Goal: Task Accomplishment & Management: Use online tool/utility

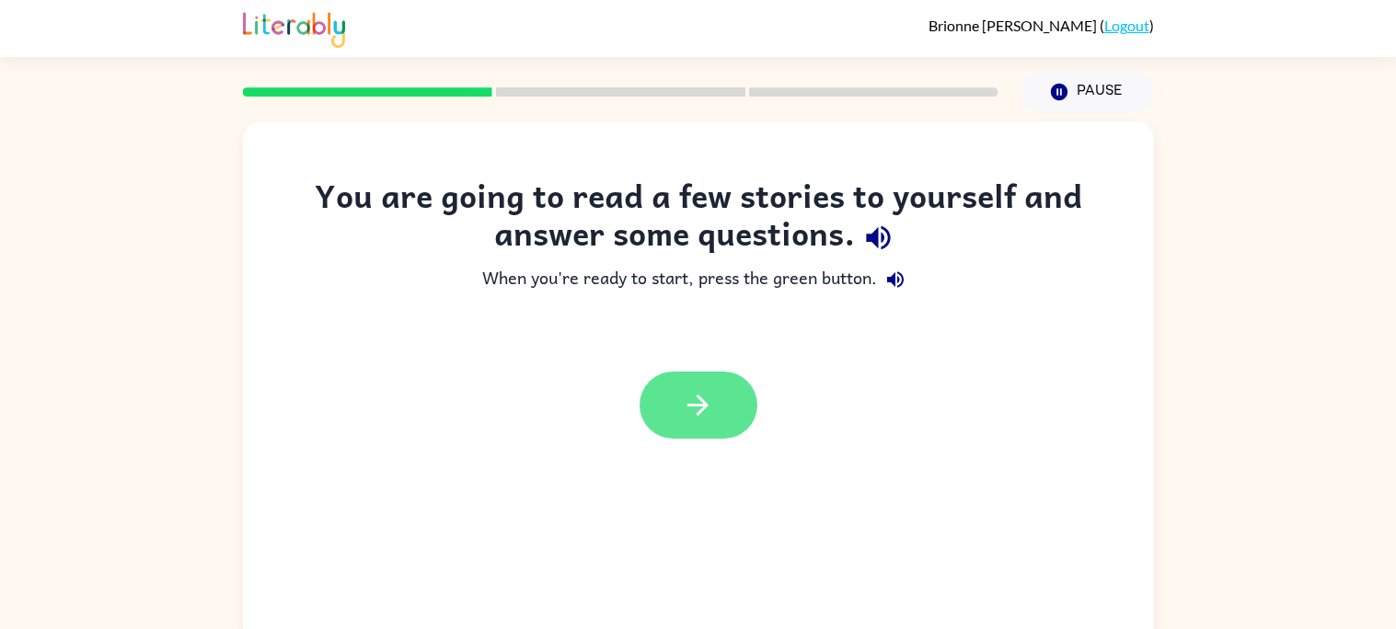
click at [698, 399] on icon "button" at bounding box center [698, 405] width 32 height 32
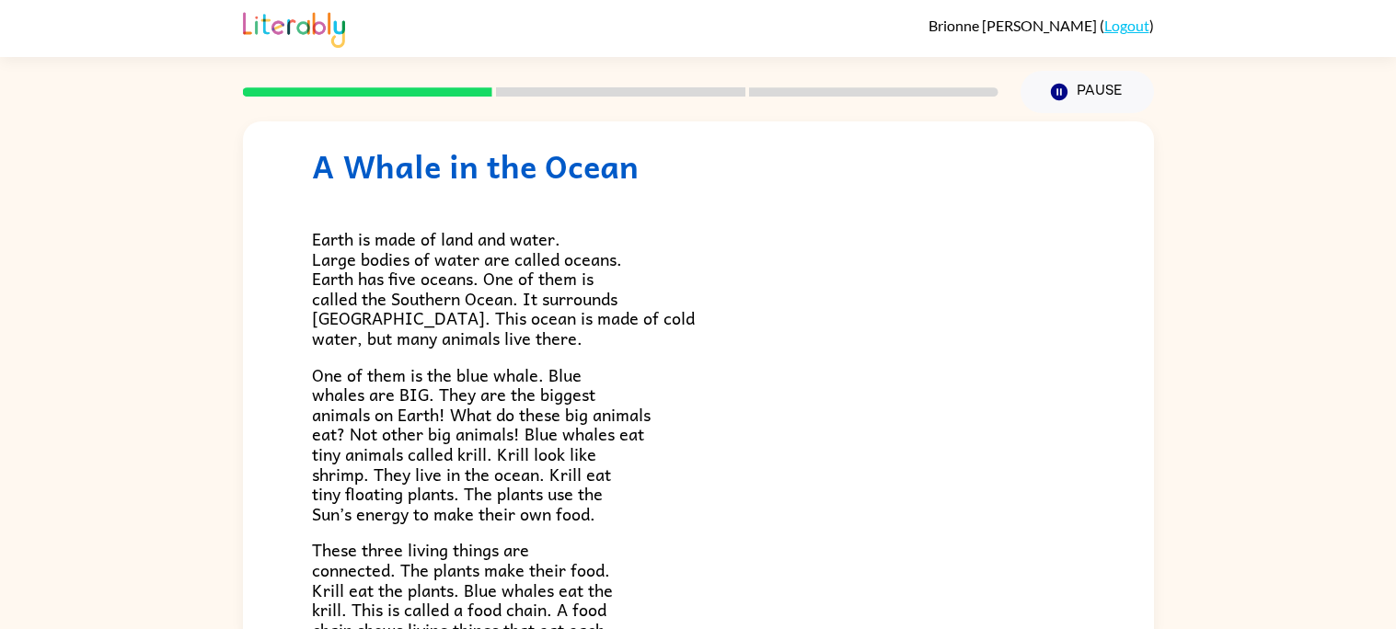
scroll to position [51, 0]
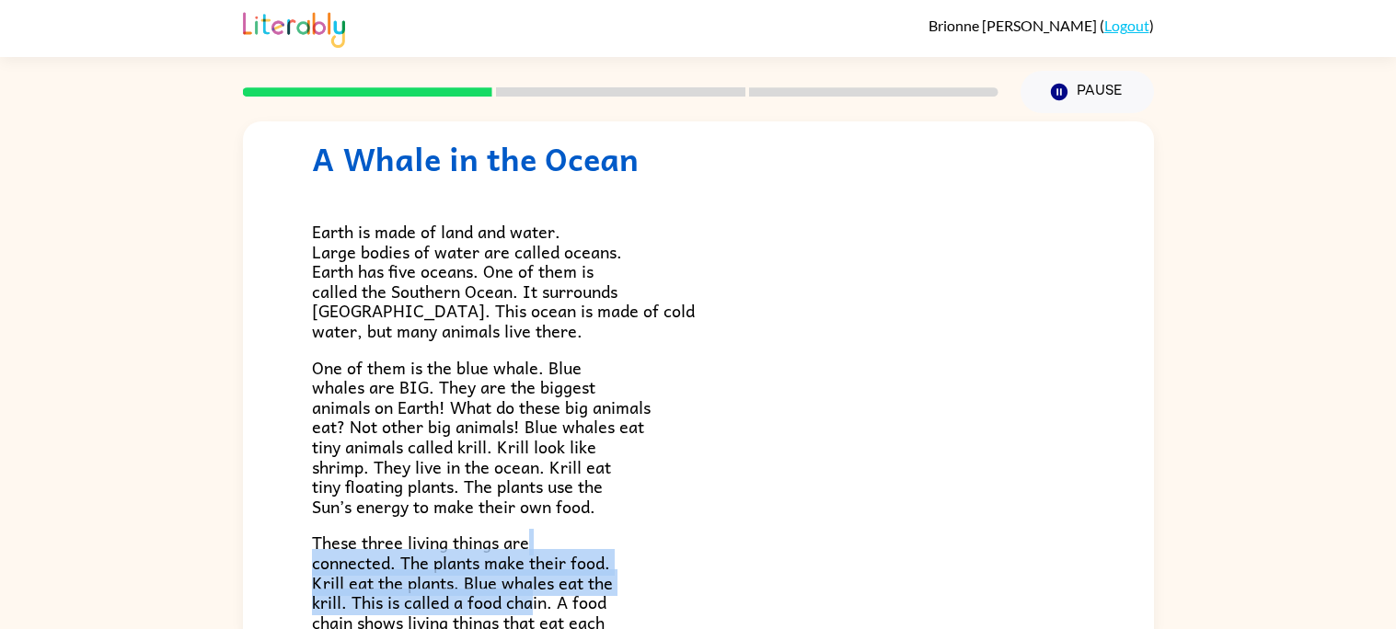
drag, startPoint x: 529, startPoint y: 597, endPoint x: 537, endPoint y: 531, distance: 66.8
click at [537, 533] on p "These three living things are connected. The plants make their food. Krill eat …" at bounding box center [698, 602] width 773 height 139
click at [594, 570] on span "These three living things are connected. The plants make their food. Krill eat …" at bounding box center [466, 602] width 308 height 146
click at [567, 579] on span "These three living things are connected. The plants make their food. Krill eat …" at bounding box center [466, 602] width 308 height 146
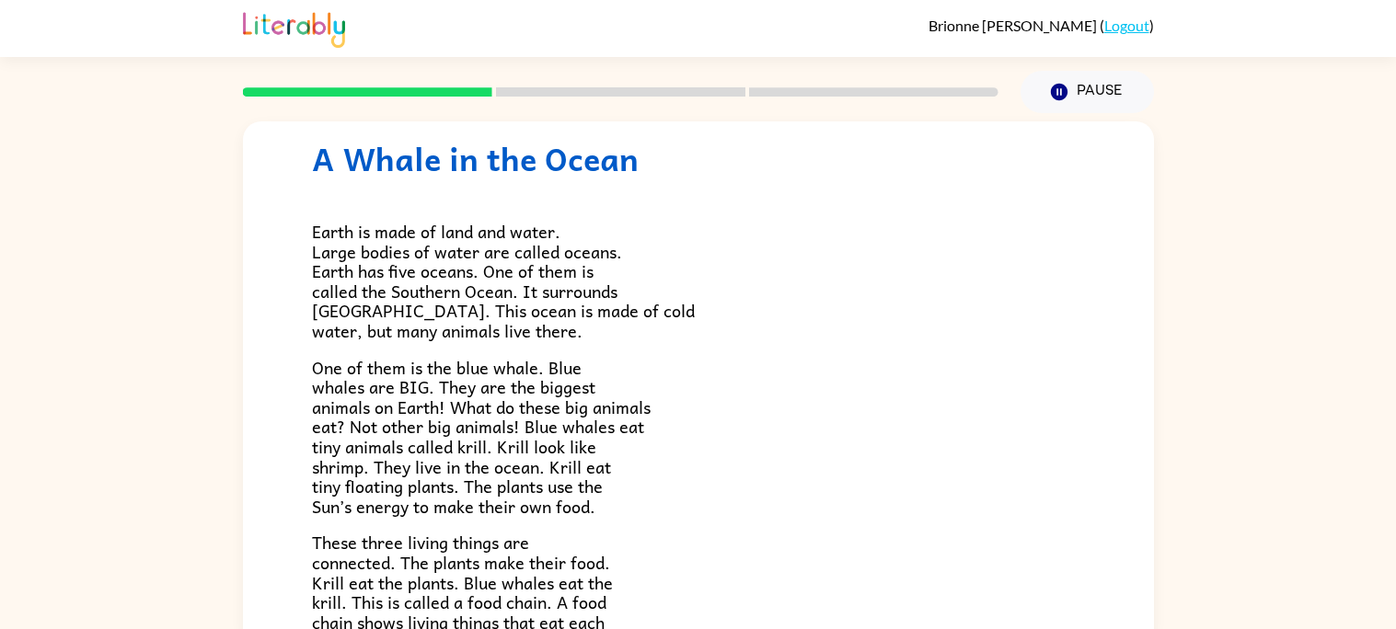
click at [613, 570] on p "These three living things are connected. The plants make their food. Krill eat …" at bounding box center [698, 602] width 773 height 139
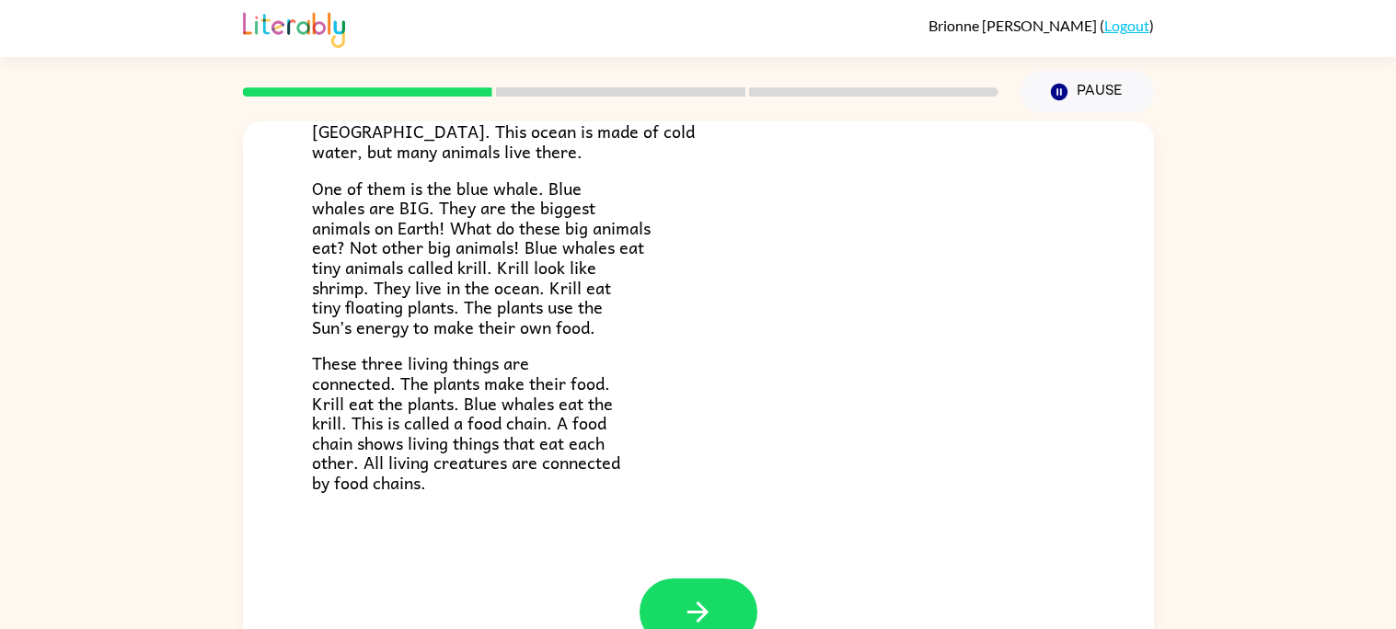
scroll to position [256, 0]
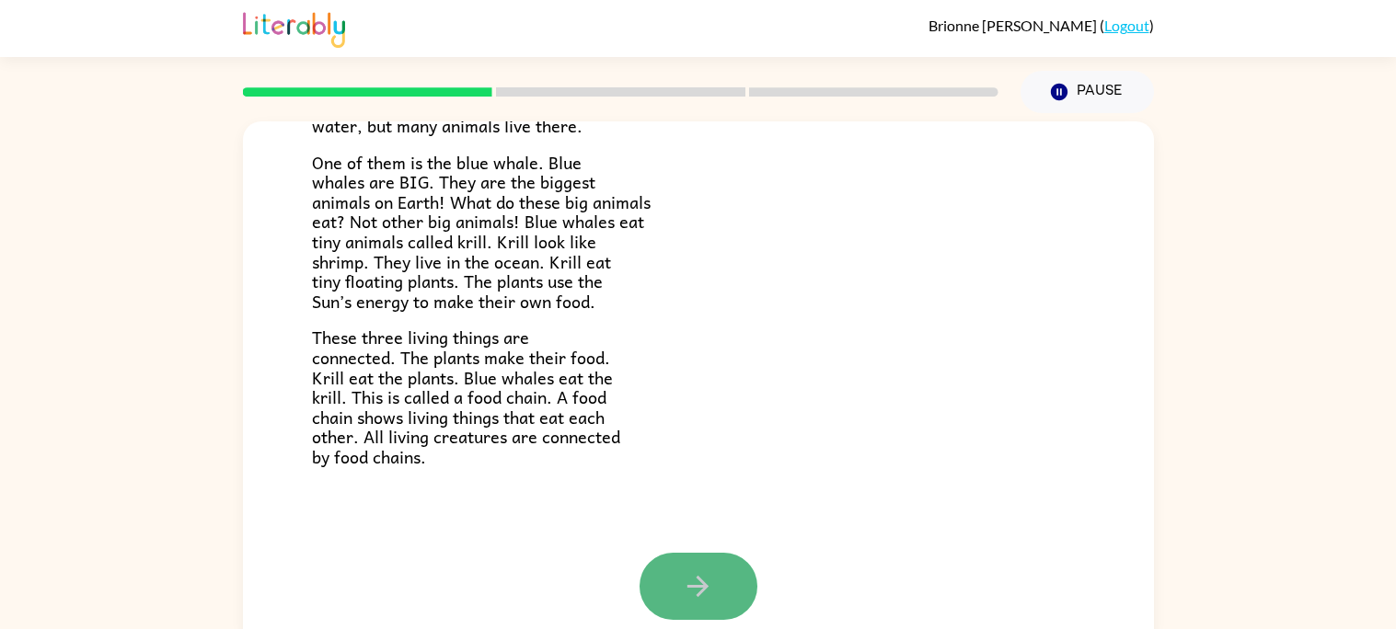
click at [640, 594] on button "button" at bounding box center [699, 586] width 118 height 67
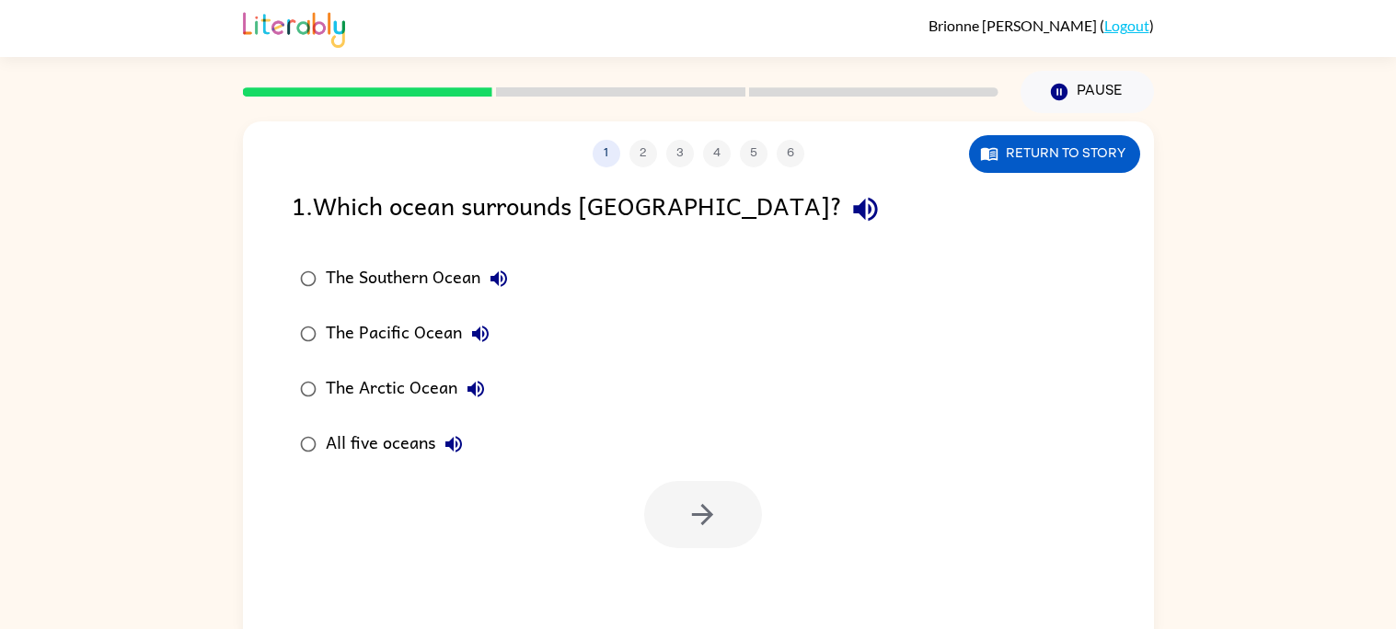
scroll to position [0, 0]
click at [692, 592] on div "1 2 3 4 5 6 Return to story 1 . Which ocean surrounds Antarctica? The Southern …" at bounding box center [698, 383] width 911 height 525
click at [849, 223] on icon "button" at bounding box center [865, 209] width 32 height 32
click at [849, 208] on icon "button" at bounding box center [865, 209] width 32 height 32
click at [853, 216] on icon "button" at bounding box center [865, 210] width 24 height 24
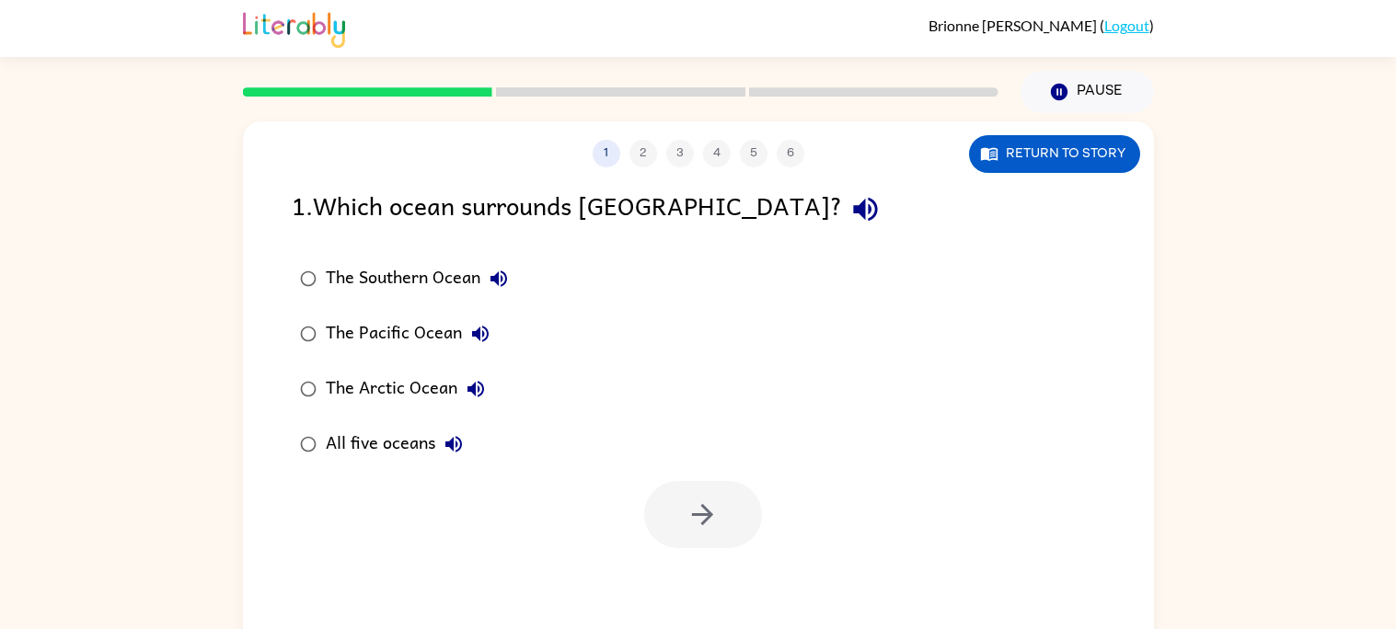
click at [849, 210] on icon "button" at bounding box center [865, 209] width 32 height 32
click at [489, 277] on icon "button" at bounding box center [499, 279] width 22 height 22
click at [483, 330] on icon "button" at bounding box center [480, 334] width 17 height 17
click at [474, 375] on button "The Arctic Ocean" at bounding box center [475, 389] width 37 height 37
click at [447, 440] on icon "button" at bounding box center [454, 444] width 22 height 22
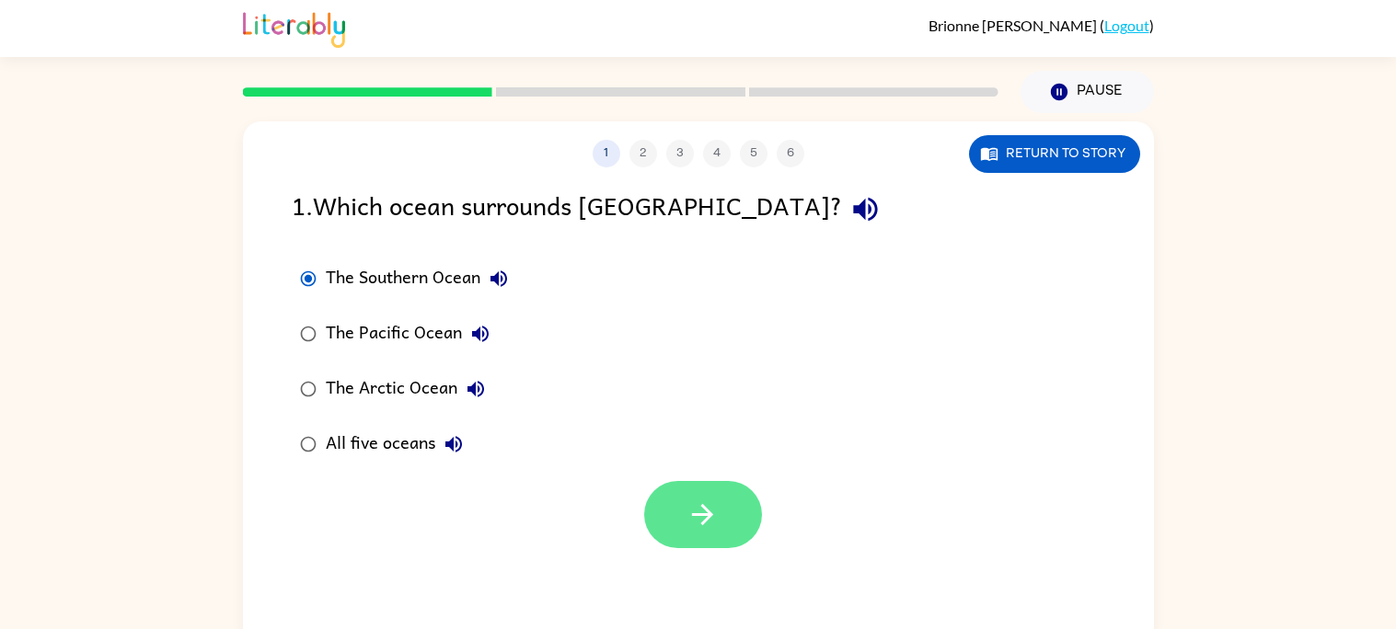
click at [646, 509] on button "button" at bounding box center [703, 514] width 118 height 67
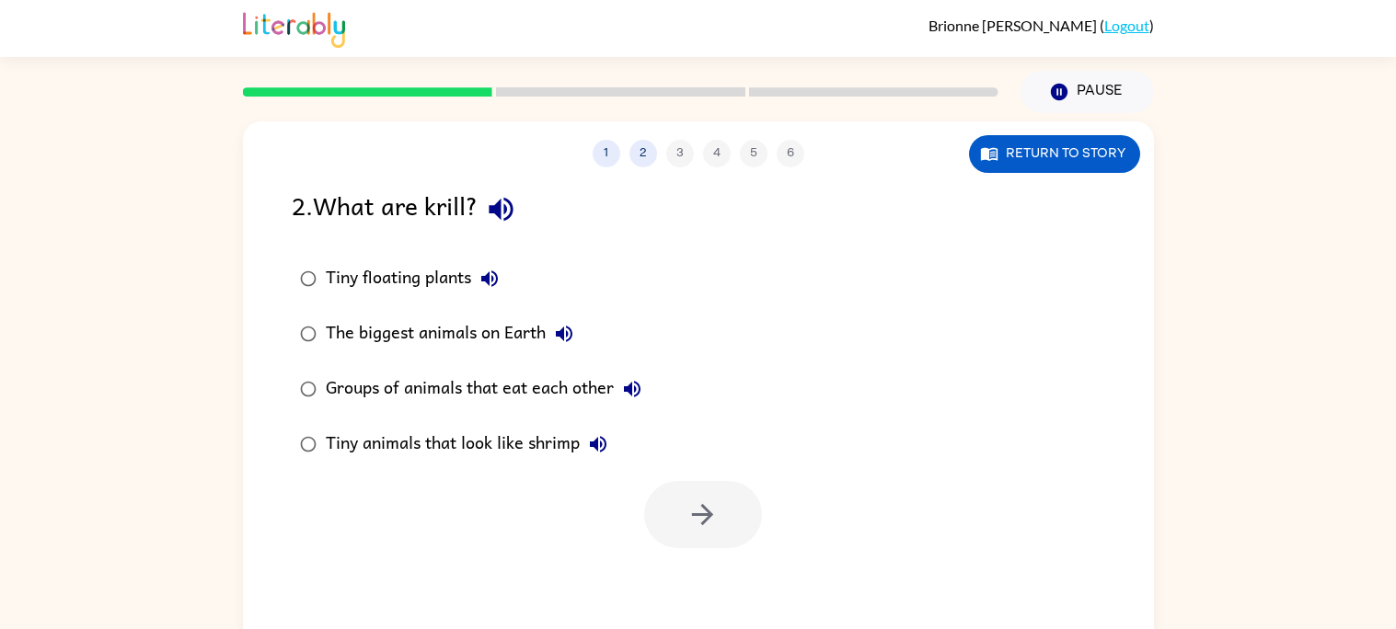
click at [514, 199] on icon "button" at bounding box center [501, 209] width 32 height 32
click at [488, 270] on icon "button" at bounding box center [490, 279] width 22 height 22
click at [568, 325] on icon "button" at bounding box center [564, 334] width 22 height 22
click at [634, 385] on icon "button" at bounding box center [632, 389] width 22 height 22
click at [606, 441] on icon "button" at bounding box center [598, 444] width 17 height 17
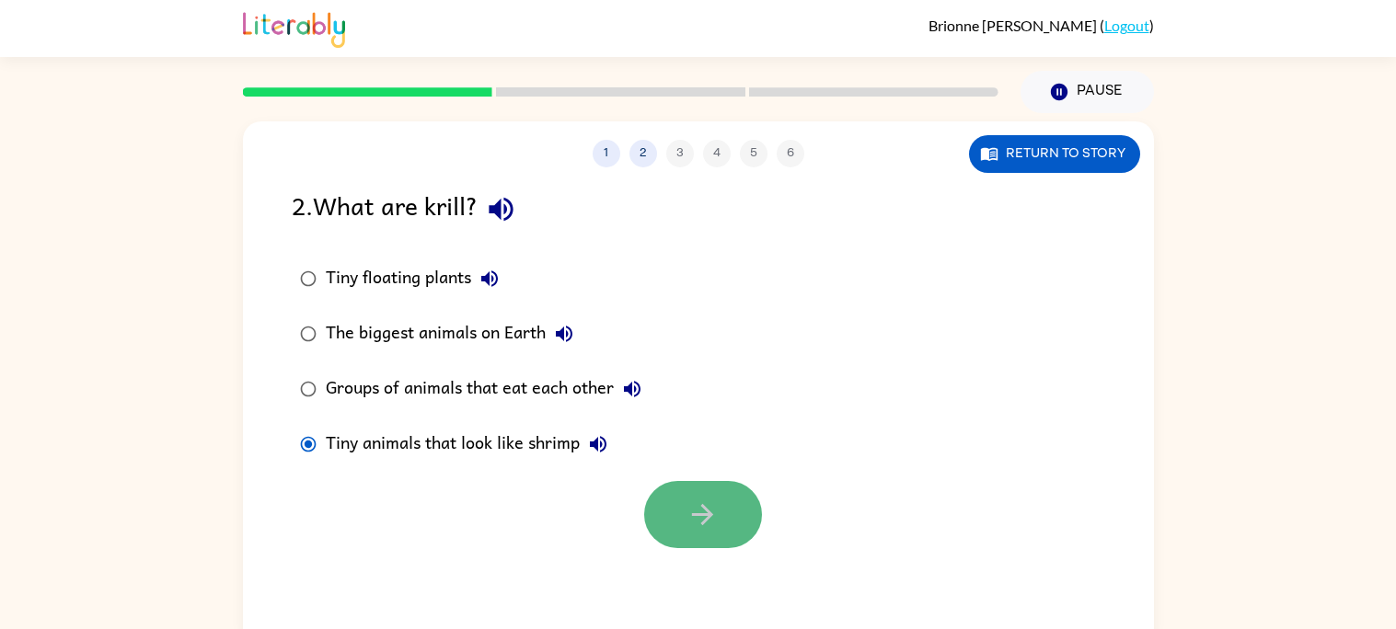
click at [715, 547] on button "button" at bounding box center [703, 514] width 118 height 67
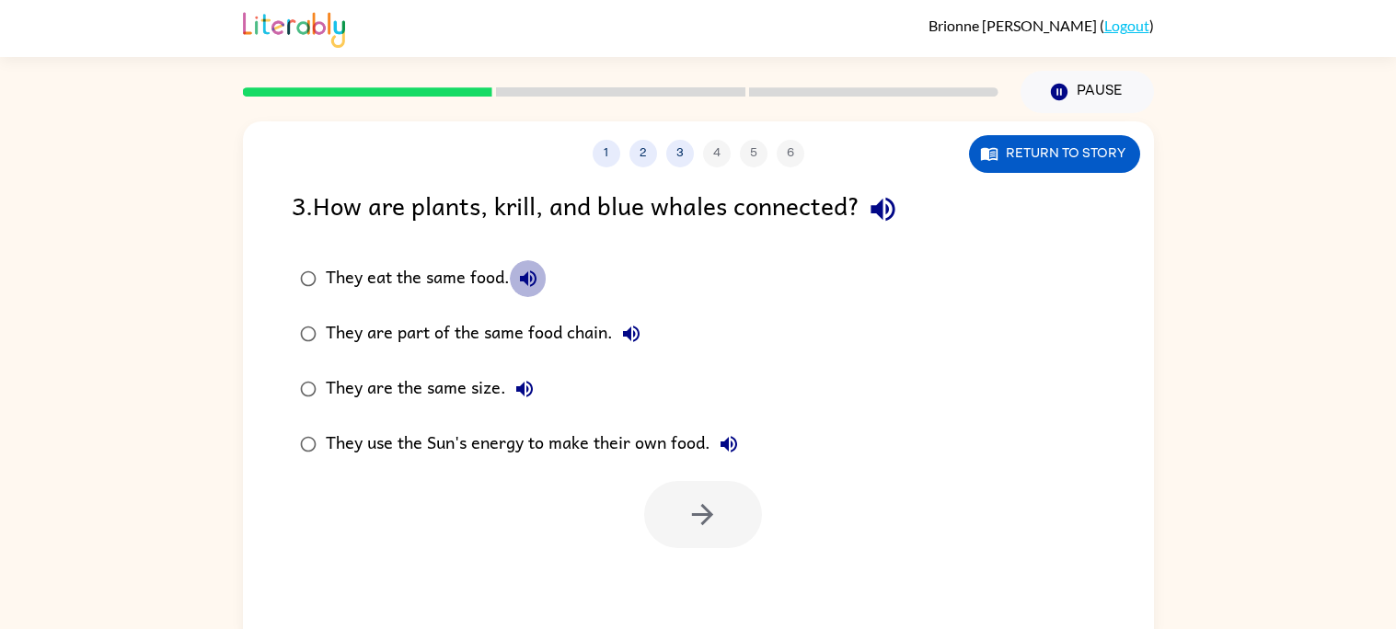
click at [518, 282] on icon "button" at bounding box center [528, 279] width 22 height 22
click at [632, 329] on icon "button" at bounding box center [631, 334] width 22 height 22
click at [515, 385] on icon "button" at bounding box center [524, 389] width 22 height 22
click at [722, 444] on icon "button" at bounding box center [729, 444] width 17 height 17
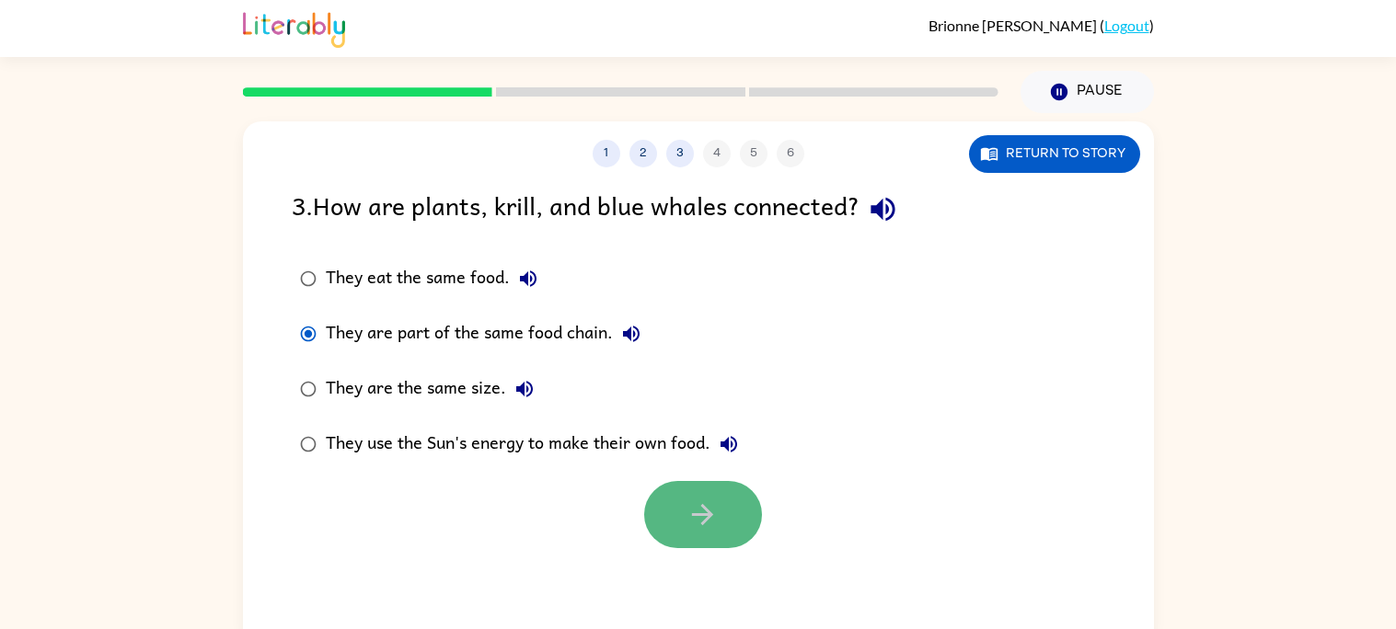
click at [712, 542] on button "button" at bounding box center [703, 514] width 118 height 67
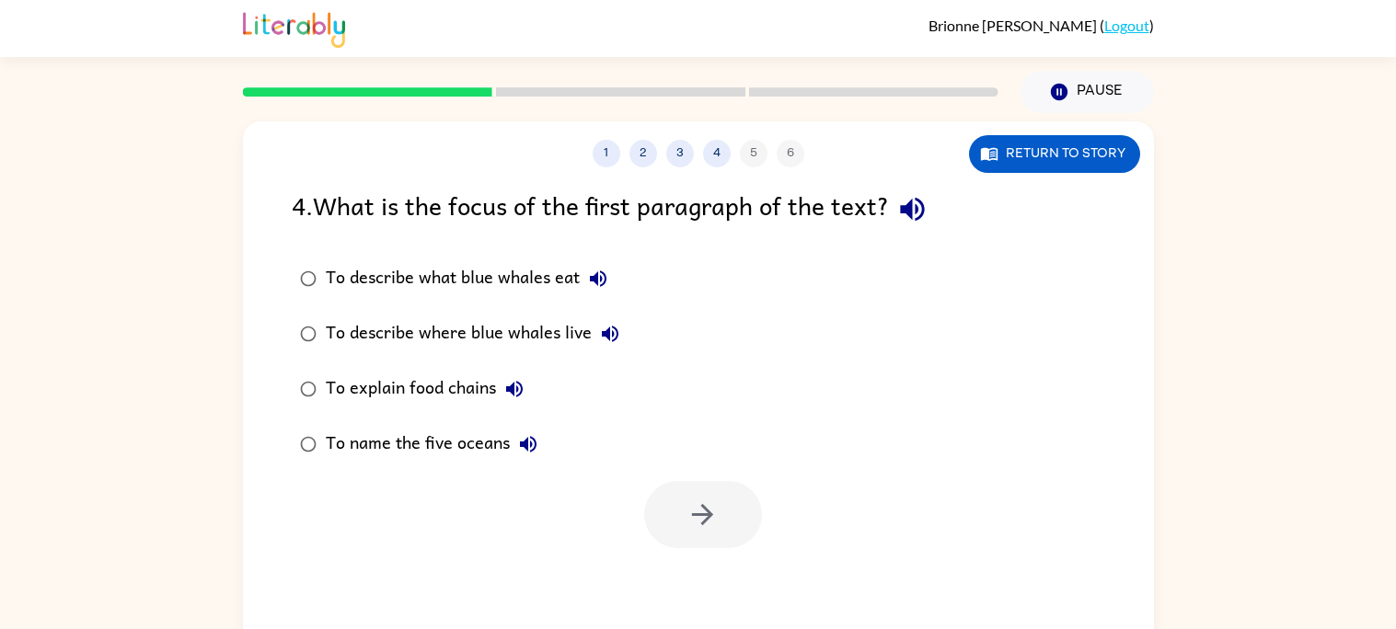
click at [918, 219] on icon "button" at bounding box center [912, 209] width 32 height 32
click at [606, 279] on icon "button" at bounding box center [598, 279] width 22 height 22
click at [609, 323] on icon "button" at bounding box center [610, 334] width 22 height 22
click at [596, 281] on icon "button" at bounding box center [598, 279] width 17 height 17
click at [615, 332] on icon "button" at bounding box center [610, 334] width 17 height 17
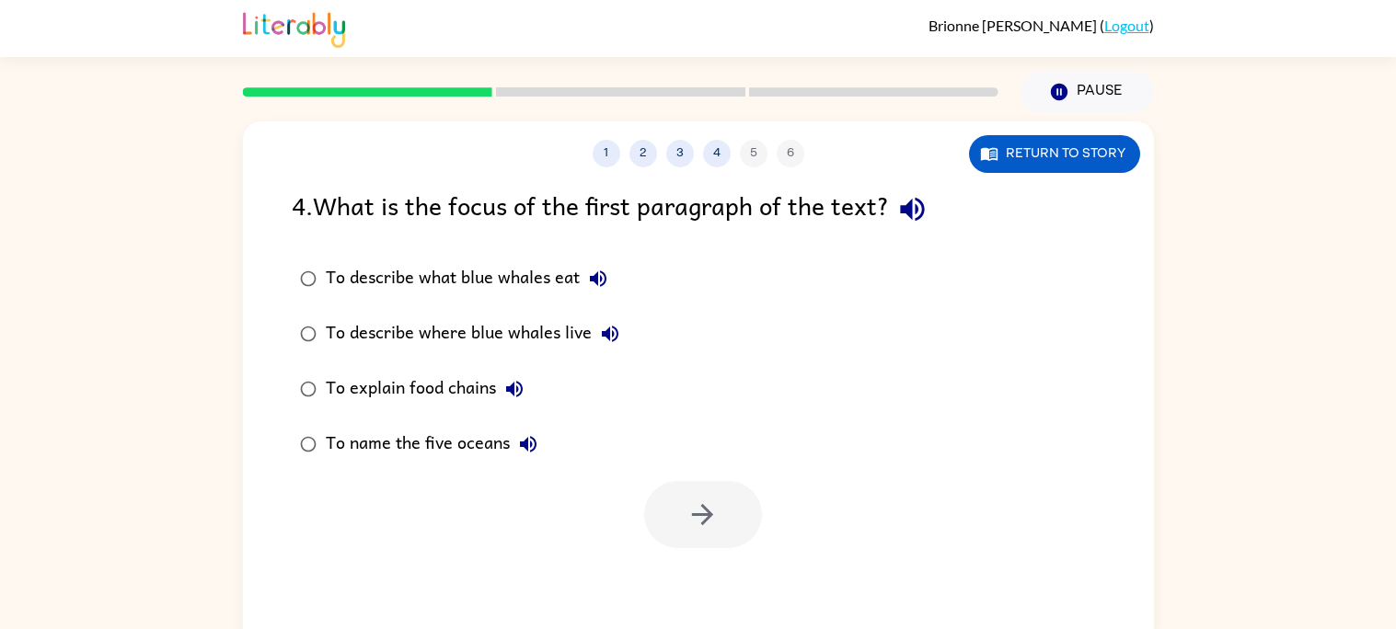
click at [515, 381] on icon "button" at bounding box center [514, 389] width 22 height 22
click at [526, 449] on icon "button" at bounding box center [528, 444] width 17 height 17
click at [669, 488] on button "button" at bounding box center [703, 514] width 118 height 67
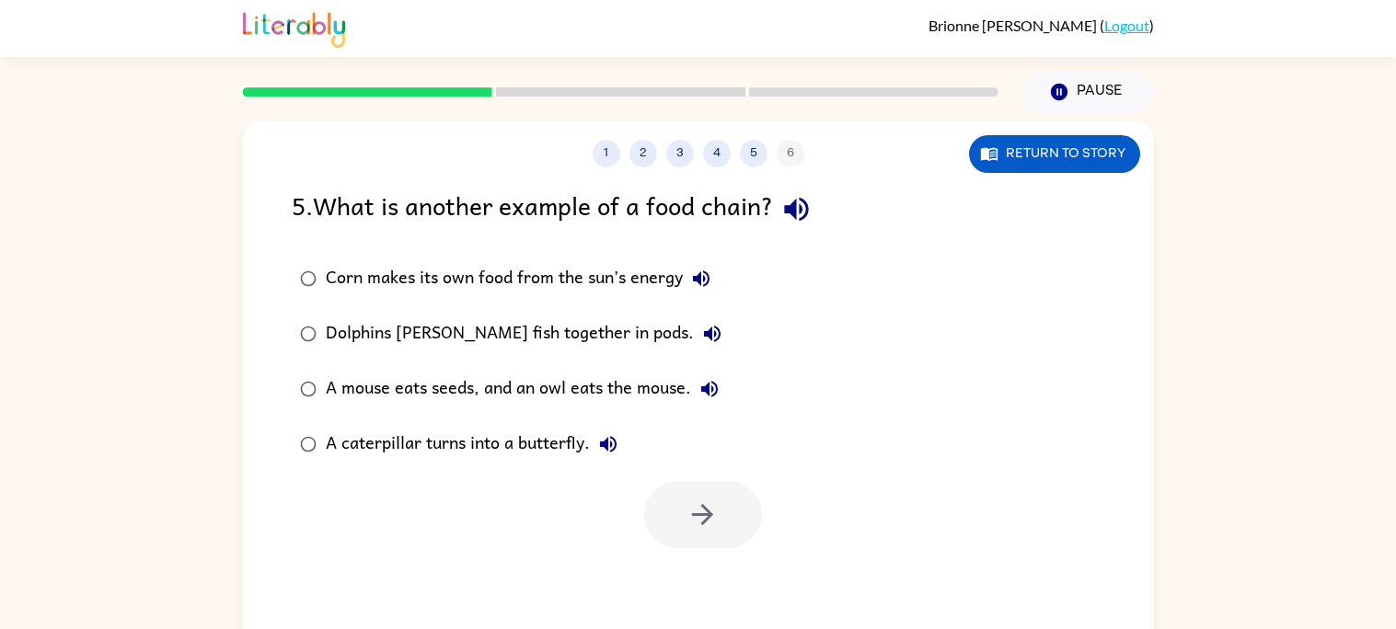
click at [802, 202] on icon "button" at bounding box center [796, 209] width 32 height 32
click at [697, 292] on button "Corn makes its own food from the sun’s energy" at bounding box center [701, 278] width 37 height 37
click at [704, 333] on icon "button" at bounding box center [712, 334] width 17 height 17
click at [722, 398] on button "A mouse eats seeds, and an owl eats the mouse." at bounding box center [709, 389] width 37 height 37
click at [596, 444] on button "A caterpillar turns into a butterfly." at bounding box center [608, 444] width 37 height 37
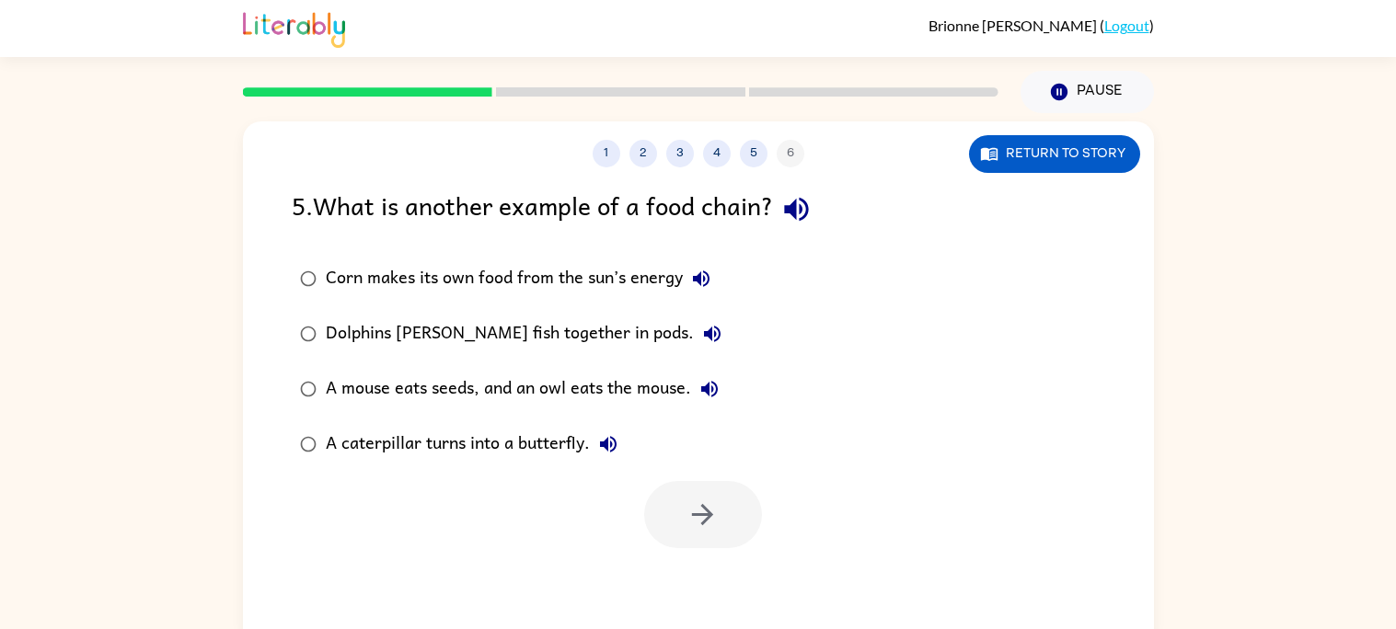
click at [724, 376] on button "A mouse eats seeds, and an owl eats the mouse." at bounding box center [709, 389] width 37 height 37
click at [699, 528] on icon "button" at bounding box center [703, 515] width 32 height 32
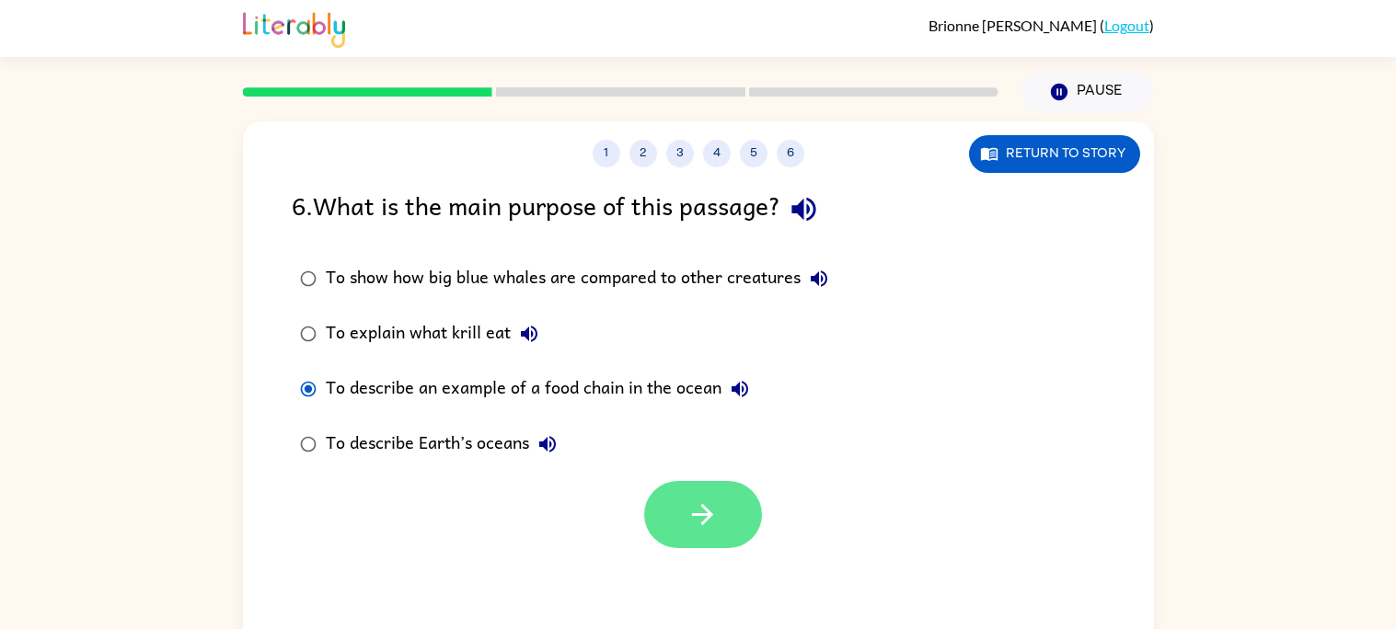
click at [667, 513] on button "button" at bounding box center [703, 514] width 118 height 67
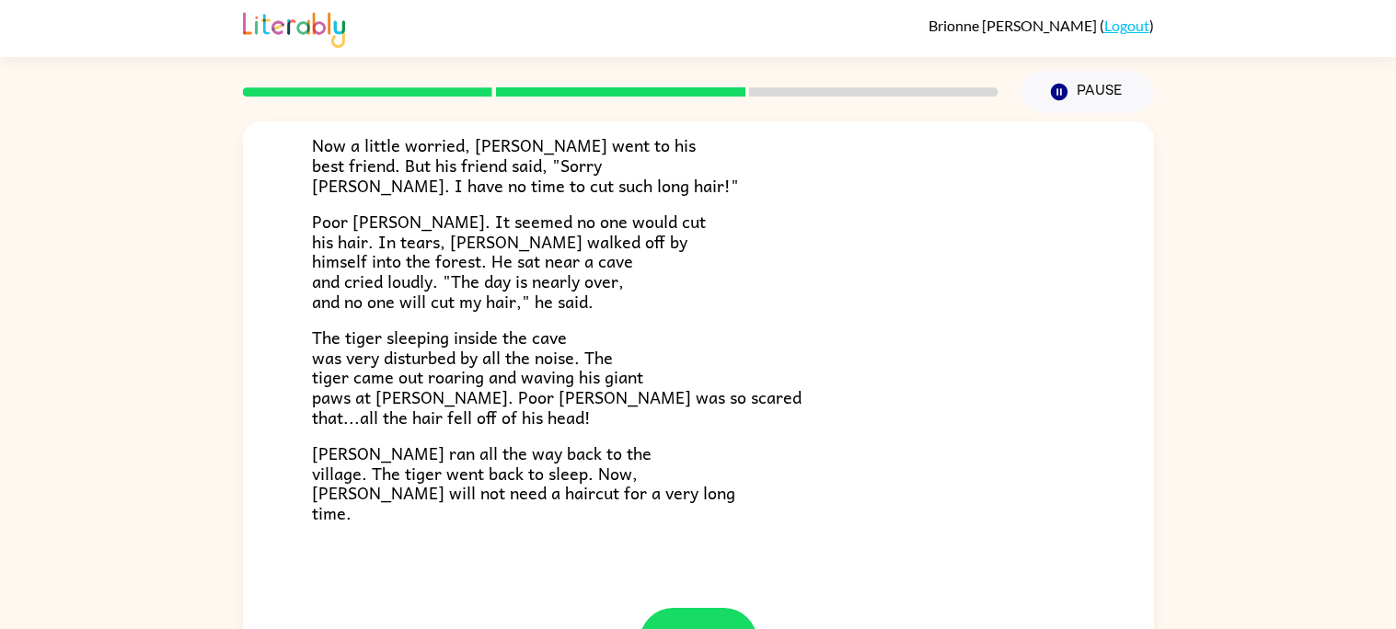
scroll to position [421, 0]
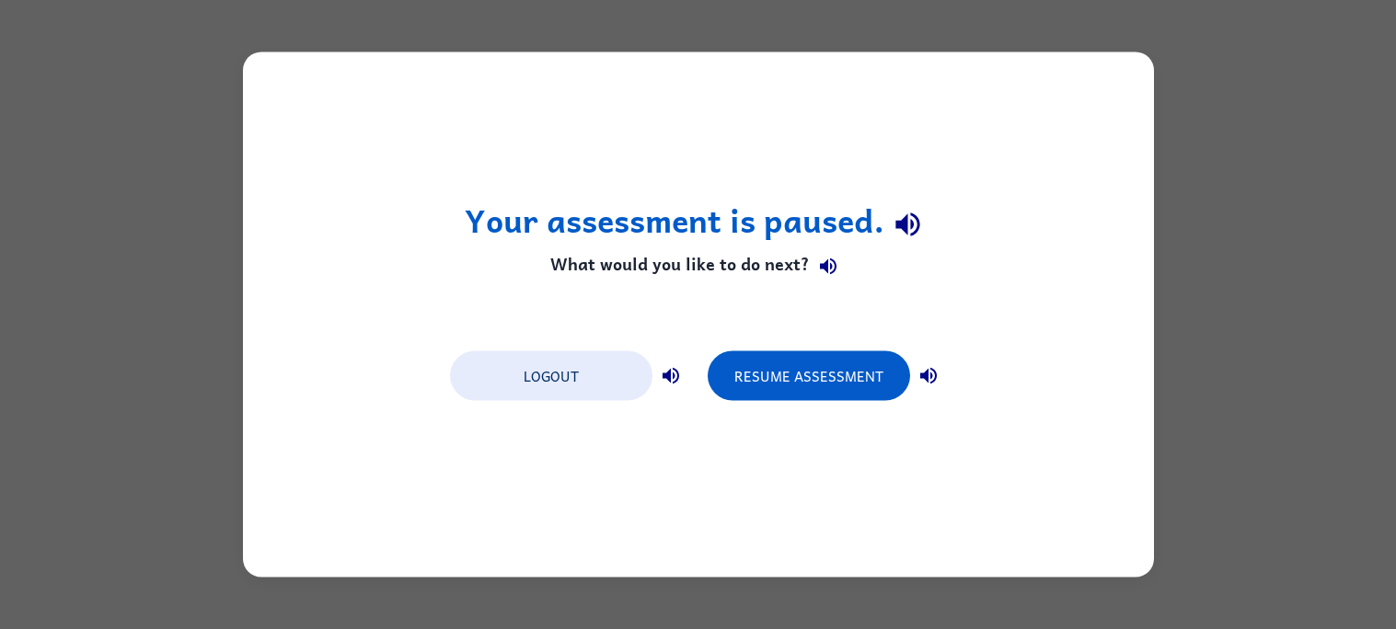
click at [900, 221] on icon "button" at bounding box center [907, 225] width 24 height 24
click at [902, 228] on icon "button" at bounding box center [907, 225] width 24 height 24
click at [905, 237] on icon "button" at bounding box center [908, 224] width 32 height 32
click at [813, 269] on button "button" at bounding box center [828, 266] width 37 height 37
click at [929, 368] on icon "button" at bounding box center [928, 376] width 22 height 22
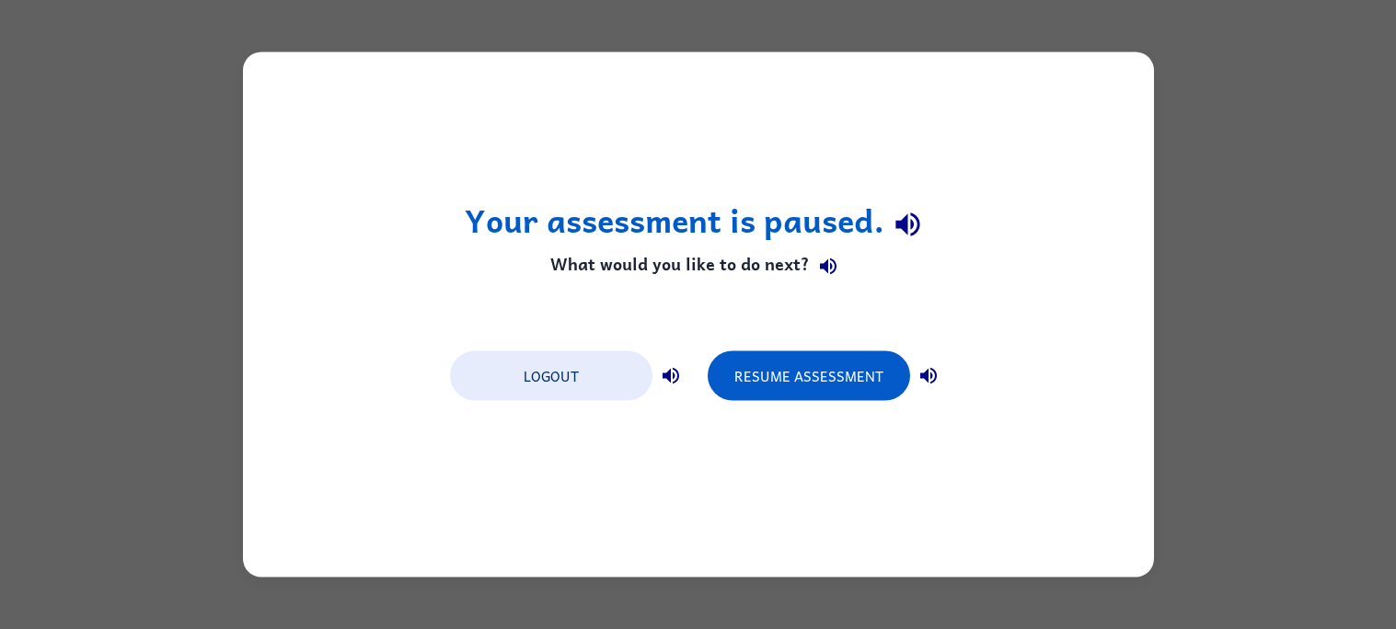
click at [676, 377] on icon "button" at bounding box center [671, 376] width 17 height 17
click at [811, 395] on button "Resume Assessment" at bounding box center [809, 377] width 202 height 50
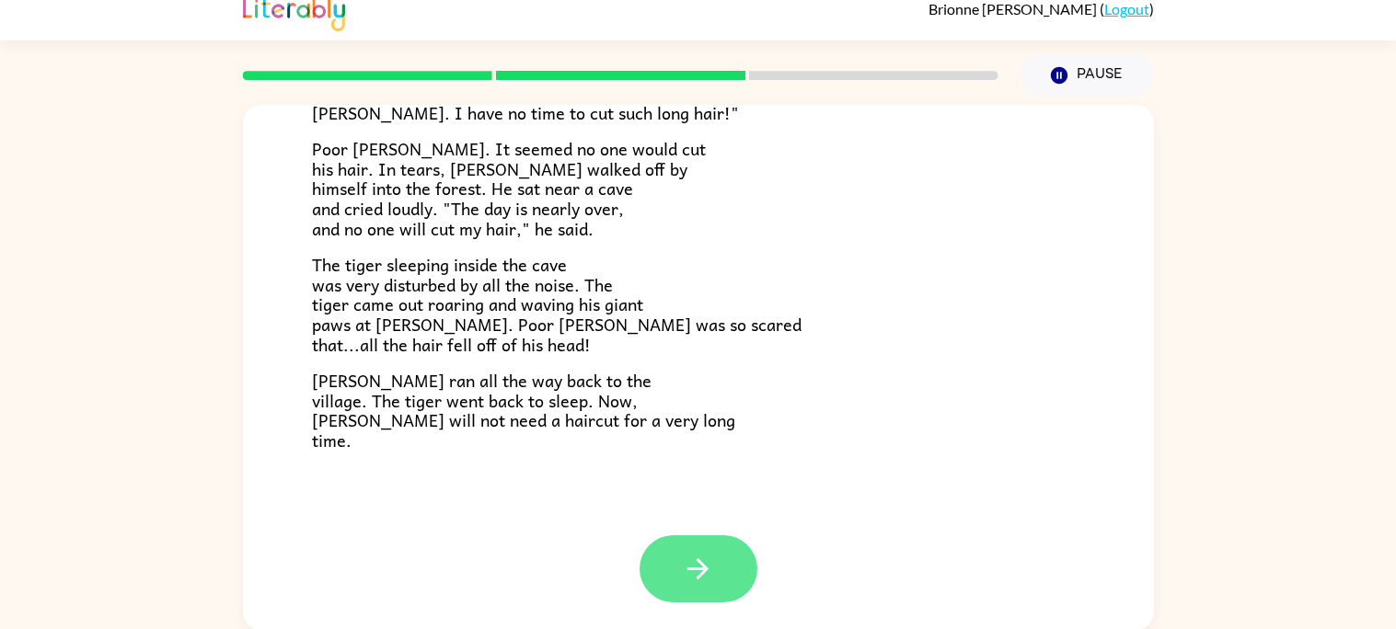
click at [716, 573] on button "button" at bounding box center [699, 569] width 118 height 67
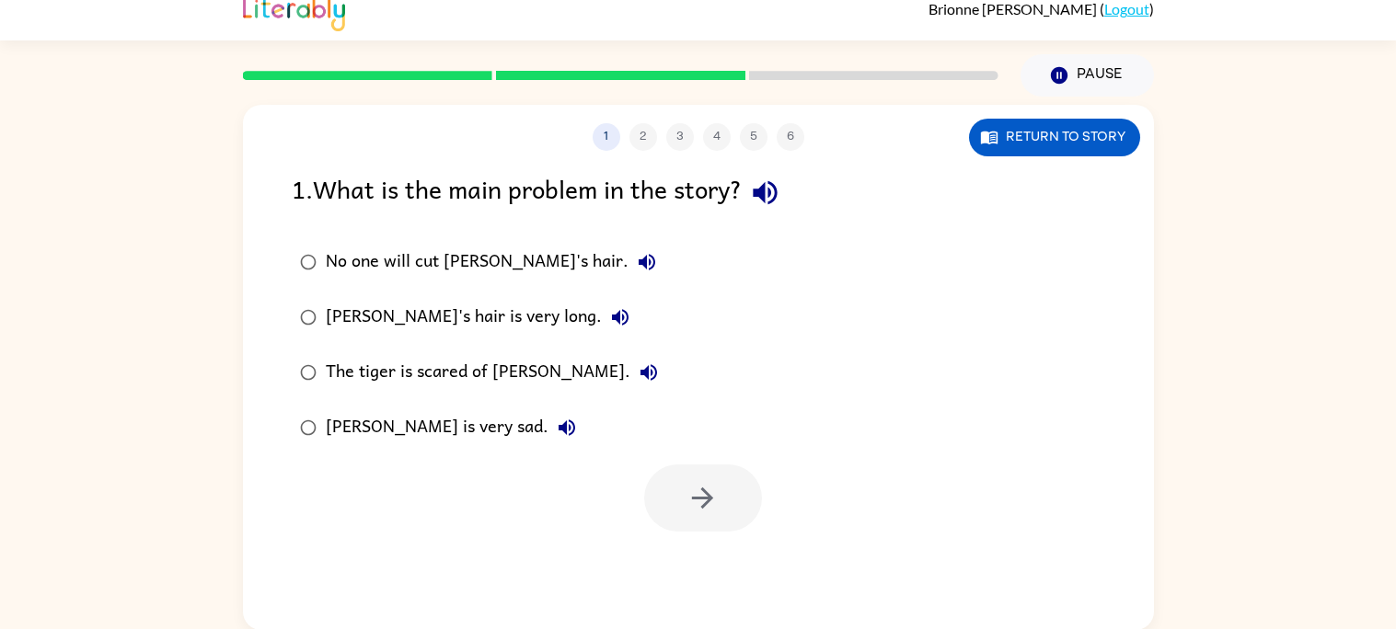
scroll to position [0, 0]
click at [768, 179] on icon "button" at bounding box center [765, 193] width 32 height 32
click at [636, 254] on icon "button" at bounding box center [647, 262] width 22 height 22
click at [612, 318] on icon "button" at bounding box center [620, 317] width 17 height 17
click at [640, 366] on icon "button" at bounding box center [648, 372] width 17 height 17
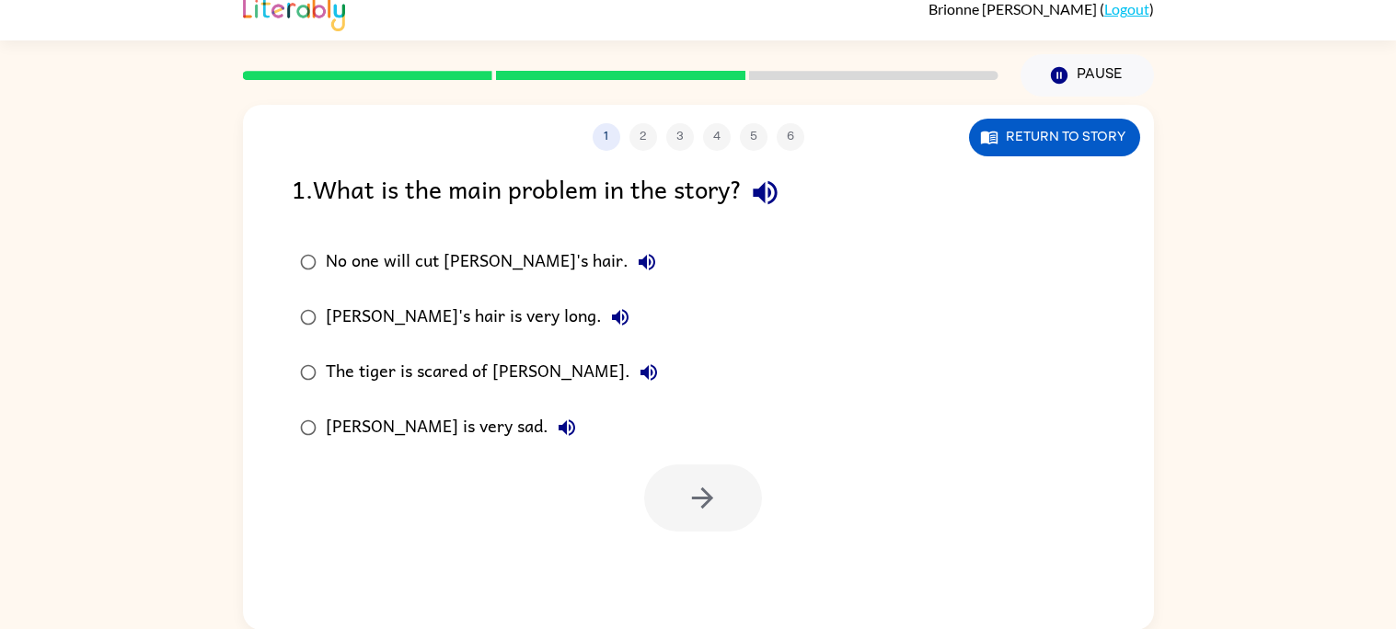
click at [556, 432] on icon "button" at bounding box center [567, 428] width 22 height 22
click at [612, 319] on icon "button" at bounding box center [620, 317] width 17 height 17
click at [689, 488] on icon "button" at bounding box center [703, 498] width 32 height 32
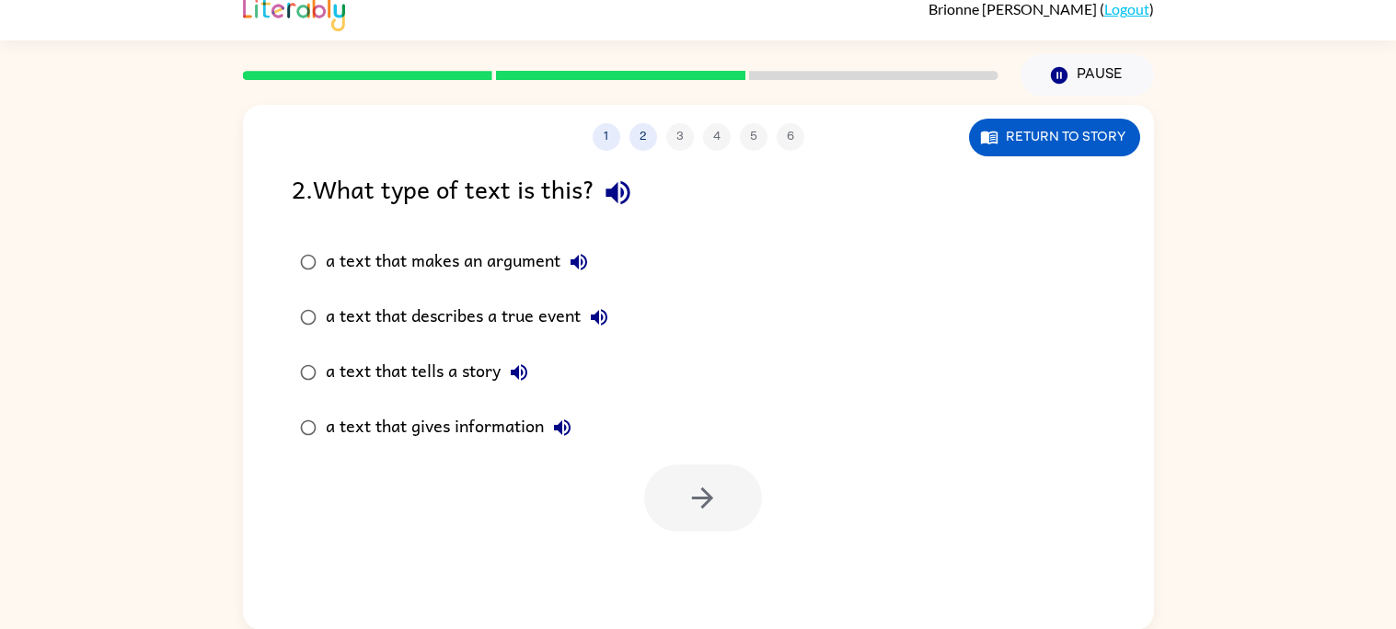
click at [641, 185] on button "button" at bounding box center [617, 192] width 47 height 47
click at [583, 279] on button "a text that makes an argument" at bounding box center [578, 262] width 37 height 37
click at [594, 322] on icon "button" at bounding box center [599, 317] width 22 height 22
click at [508, 373] on icon "button" at bounding box center [519, 373] width 22 height 22
click at [575, 421] on button "a text that gives information" at bounding box center [562, 428] width 37 height 37
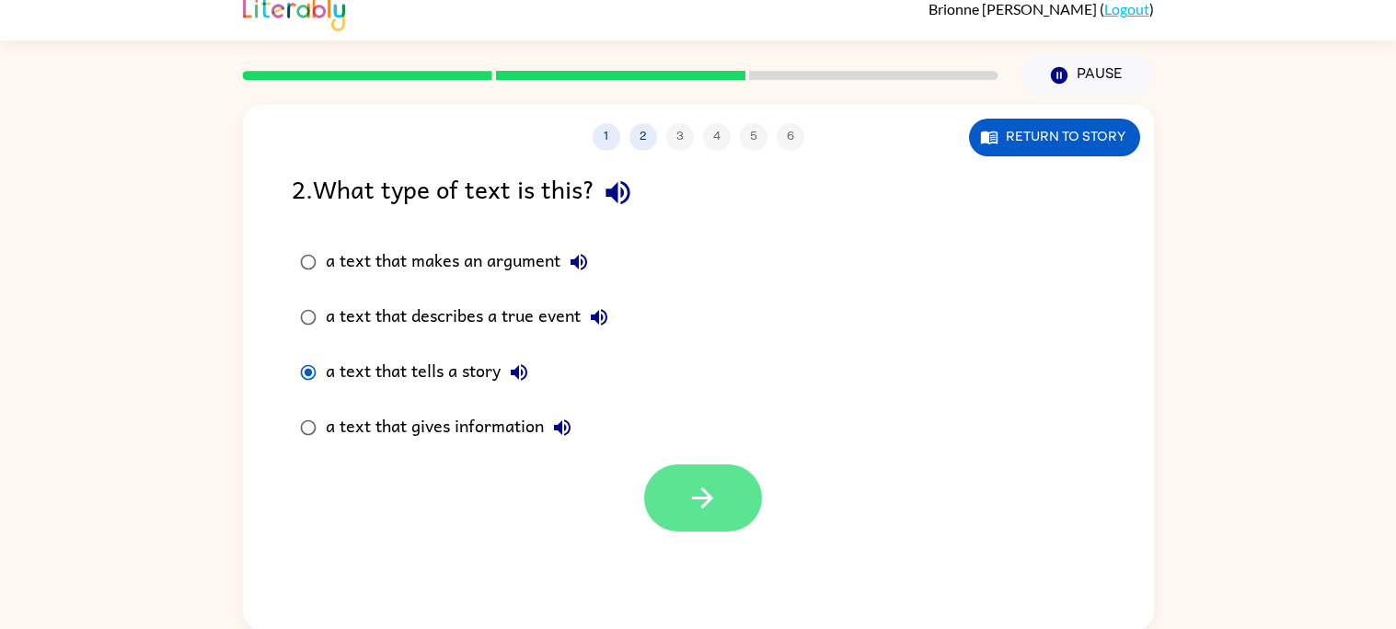
click at [710, 487] on icon "button" at bounding box center [703, 498] width 32 height 32
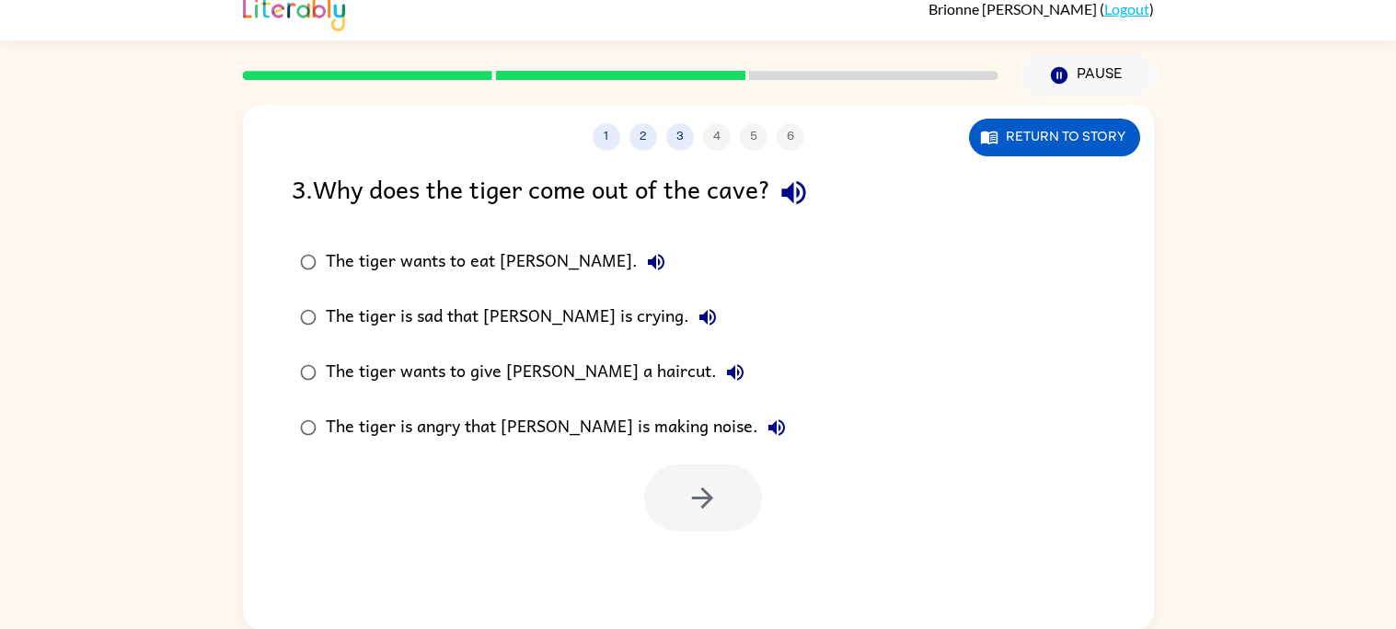
click at [805, 181] on icon "button" at bounding box center [793, 193] width 24 height 24
click at [638, 273] on button "The tiger wants to eat [PERSON_NAME]." at bounding box center [656, 262] width 37 height 37
click at [645, 270] on icon "button" at bounding box center [656, 262] width 22 height 22
click at [697, 315] on icon "button" at bounding box center [708, 317] width 22 height 22
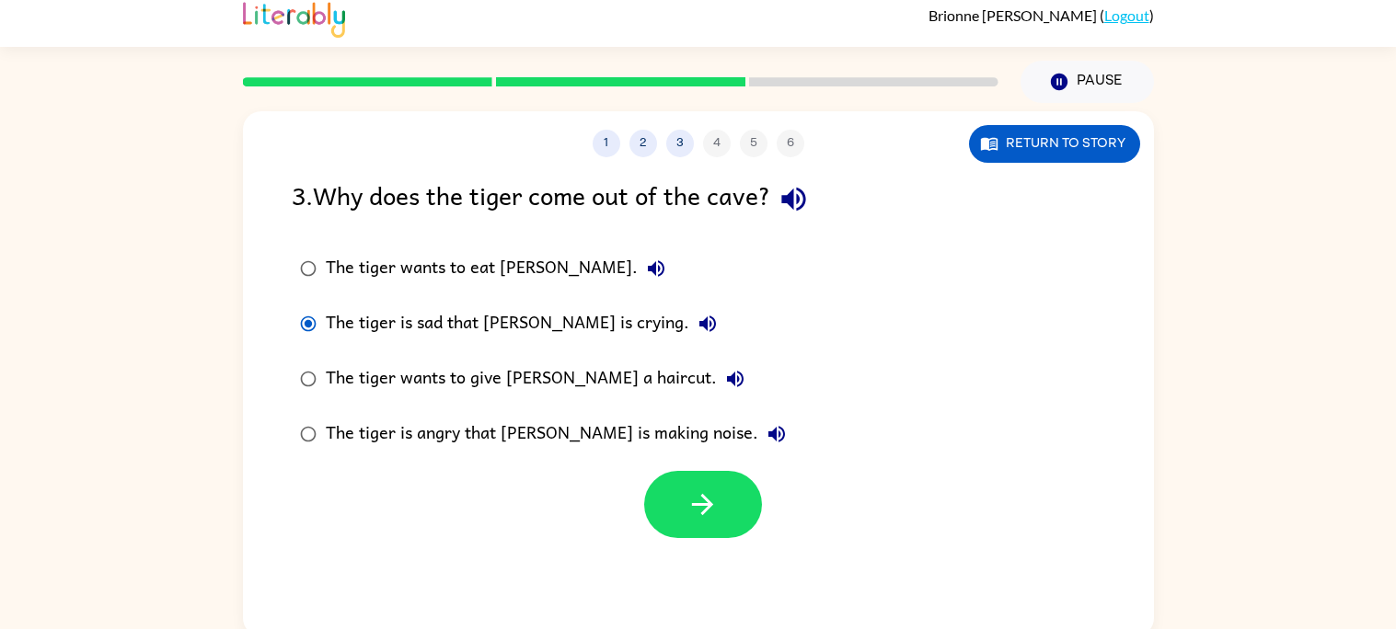
scroll to position [8, 0]
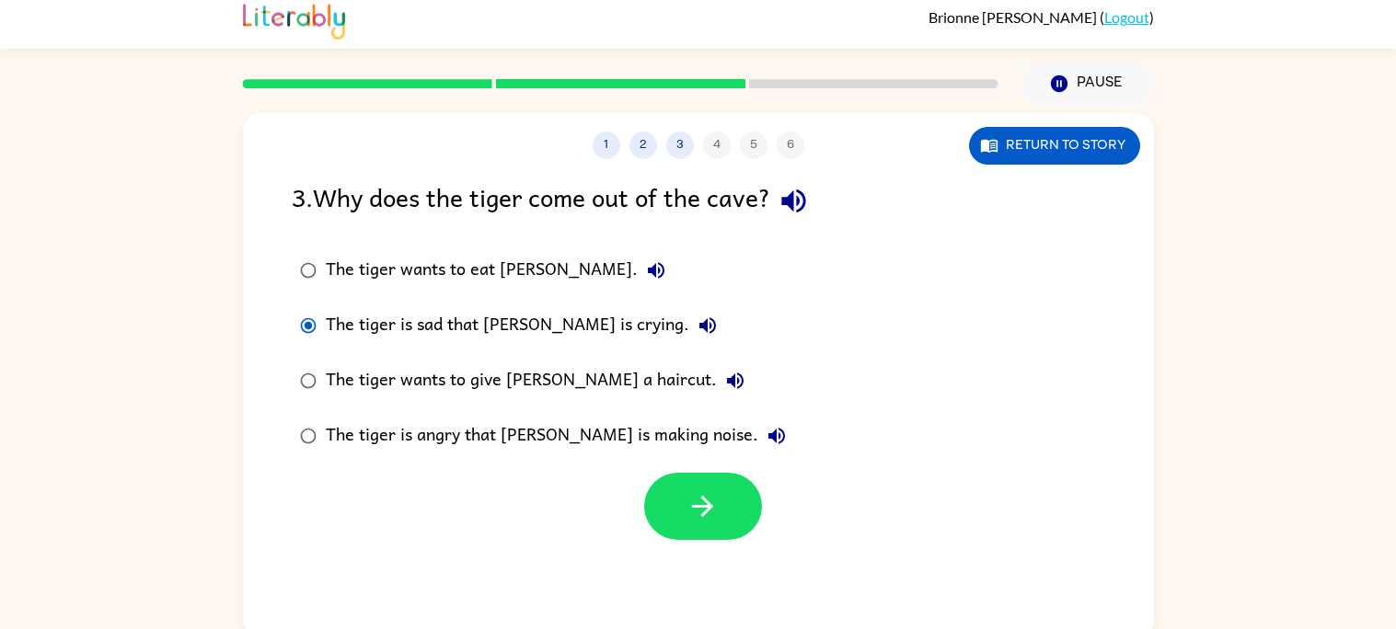
click at [676, 558] on div "1 2 3 4 5 6 Return to story 3 . Why does the tiger come out of the cave? The ti…" at bounding box center [698, 375] width 911 height 525
click at [713, 537] on button "button" at bounding box center [703, 506] width 118 height 67
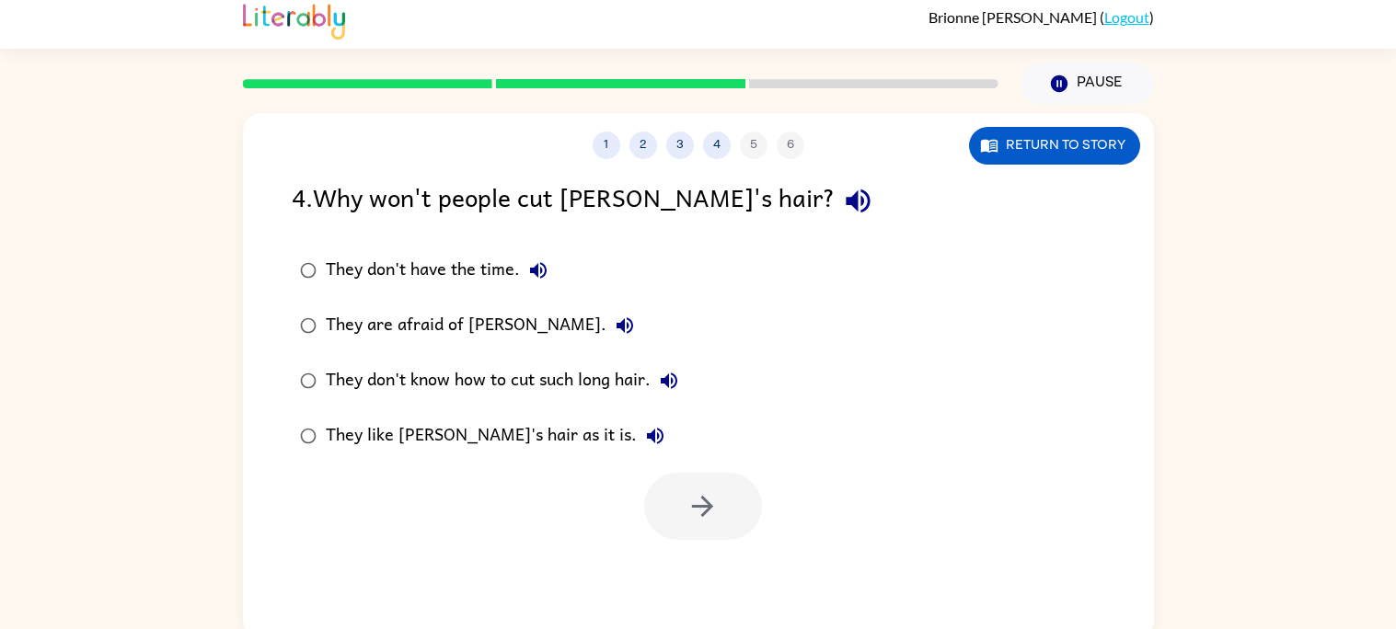
click at [721, 520] on div at bounding box center [703, 506] width 118 height 67
click at [669, 375] on icon "button" at bounding box center [669, 381] width 17 height 17
click at [647, 436] on icon "button" at bounding box center [655, 436] width 17 height 17
click at [665, 515] on button "button" at bounding box center [703, 506] width 118 height 67
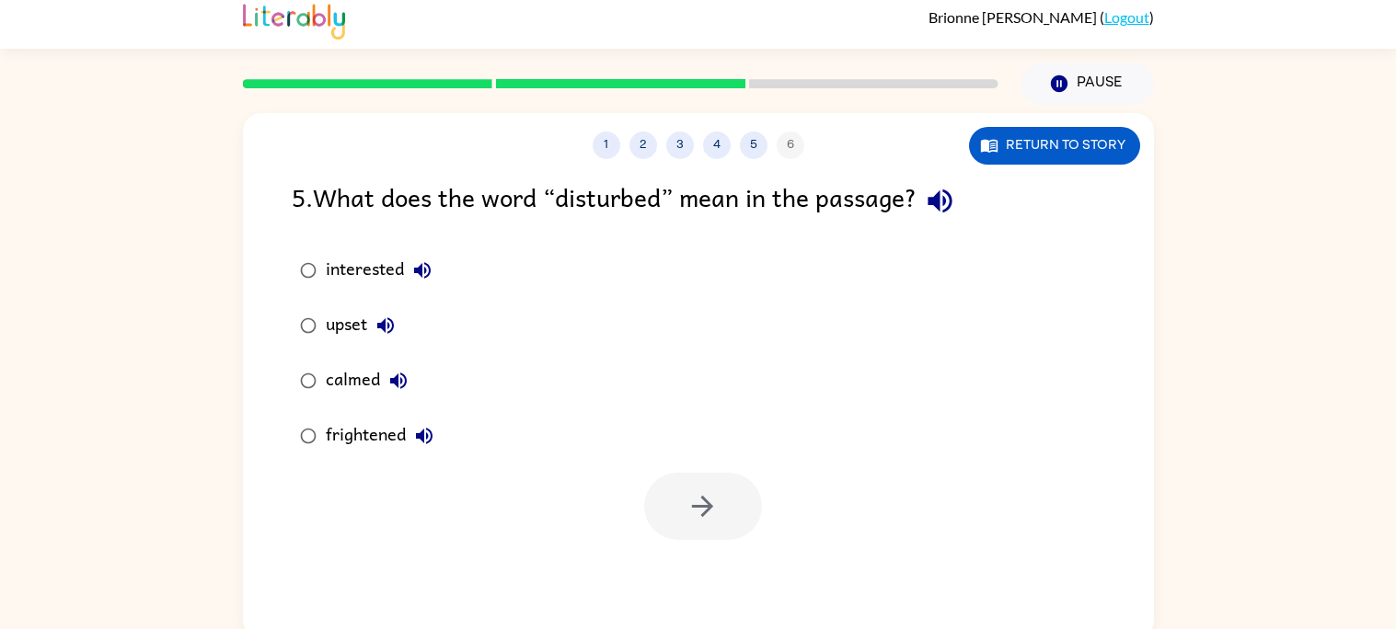
click at [424, 270] on icon "button" at bounding box center [422, 270] width 17 height 17
click at [723, 518] on div at bounding box center [703, 506] width 118 height 67
click at [687, 495] on icon "button" at bounding box center [703, 506] width 32 height 32
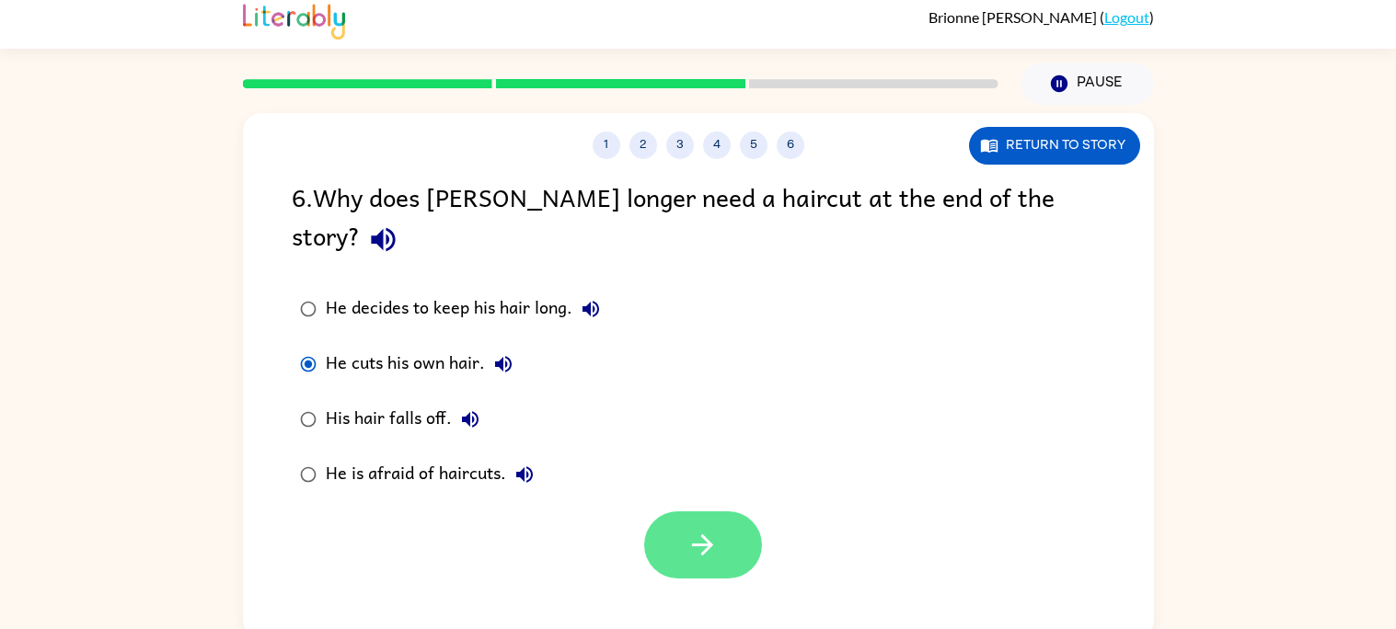
click at [707, 512] on button "button" at bounding box center [703, 545] width 118 height 67
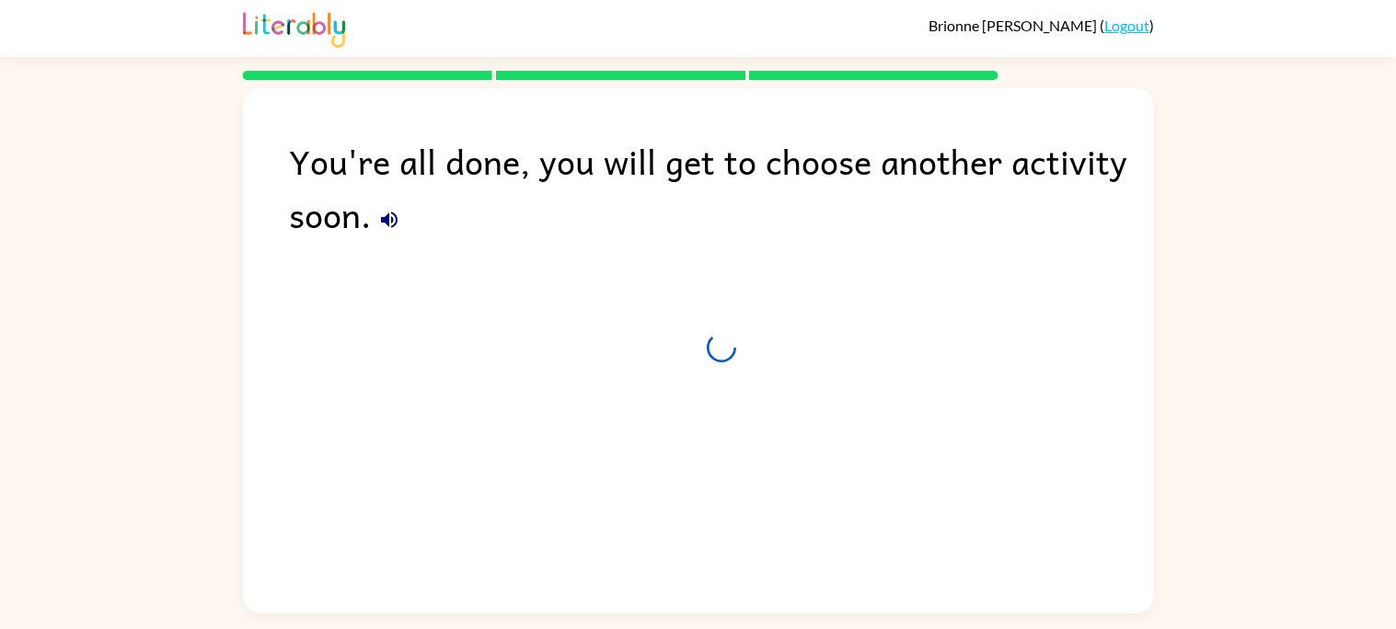
scroll to position [0, 0]
click at [710, 515] on div "You're all done, you will get to choose another activity soon." at bounding box center [698, 346] width 911 height 516
click at [398, 228] on icon "button" at bounding box center [389, 220] width 22 height 22
